Goal: Task Accomplishment & Management: Use online tool/utility

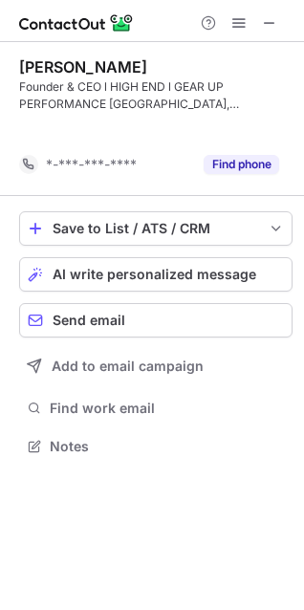
scroll to position [402, 304]
